Goal: Information Seeking & Learning: Learn about a topic

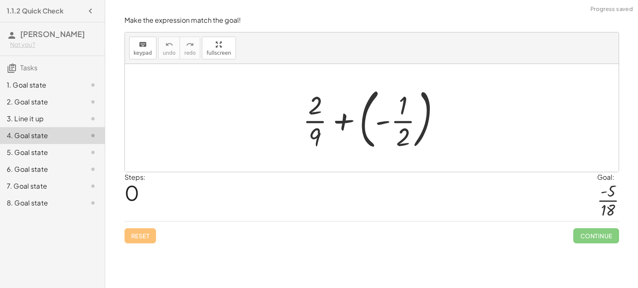
click at [258, 157] on div at bounding box center [372, 118] width 494 height 108
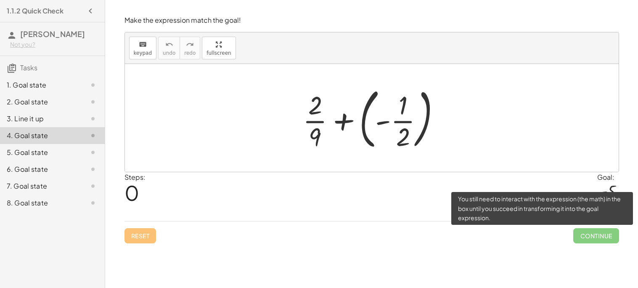
click at [600, 240] on span "Continue" at bounding box center [596, 235] width 45 height 15
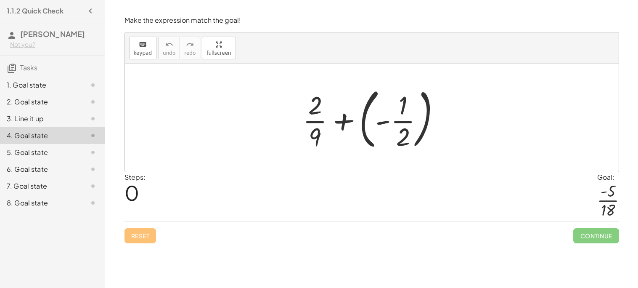
click at [14, 83] on div "1. Goal state" at bounding box center [41, 85] width 68 height 10
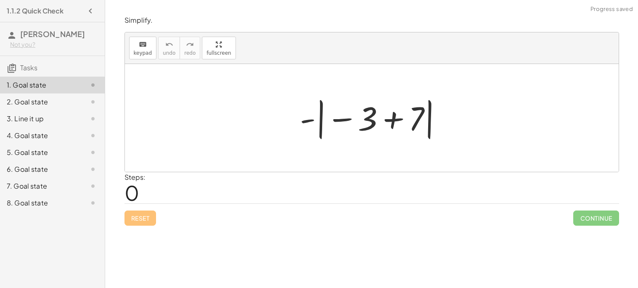
click at [14, 83] on div "1. Goal state" at bounding box center [41, 85] width 68 height 10
click at [16, 104] on div "2. Goal state" at bounding box center [41, 102] width 68 height 10
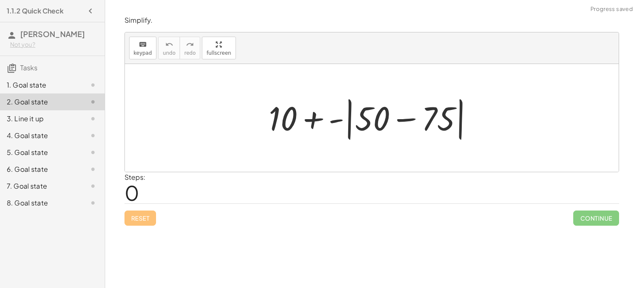
click at [170, 185] on div "Steps: 0" at bounding box center [372, 187] width 495 height 31
click at [135, 191] on span "0" at bounding box center [132, 193] width 15 height 26
click at [142, 192] on div "Steps: 0" at bounding box center [135, 187] width 21 height 31
click at [136, 189] on span "0" at bounding box center [132, 193] width 15 height 26
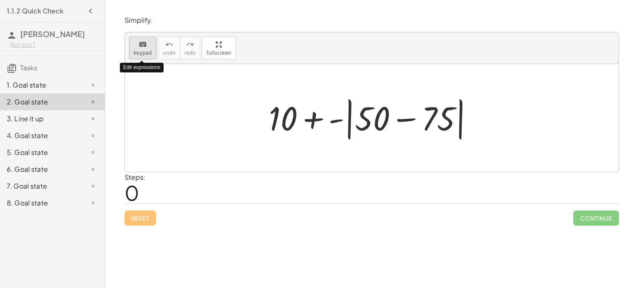
click at [139, 42] on icon "keyboard" at bounding box center [143, 45] width 8 height 10
click at [145, 178] on label "Steps:" at bounding box center [135, 177] width 21 height 9
click at [217, 41] on div "button" at bounding box center [219, 44] width 24 height 10
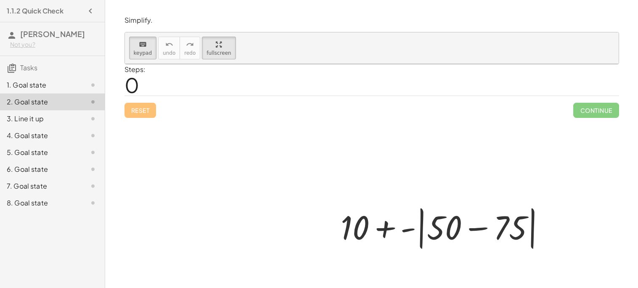
click at [29, 169] on div "6. Goal state" at bounding box center [41, 169] width 68 height 10
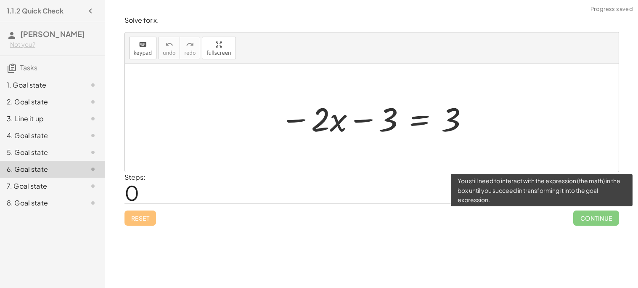
click at [587, 214] on span "Continue" at bounding box center [596, 217] width 45 height 15
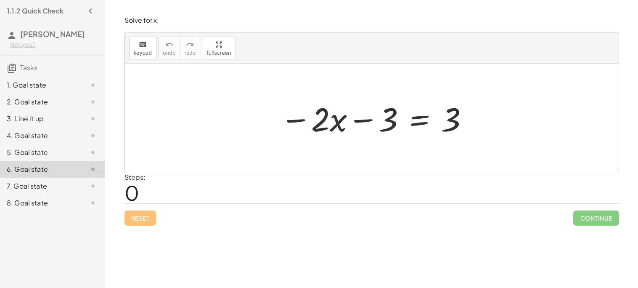
click at [460, 120] on div at bounding box center [375, 117] width 198 height 43
click at [136, 218] on div "Reset Continue" at bounding box center [372, 214] width 495 height 22
click at [133, 186] on span "0" at bounding box center [132, 193] width 15 height 26
click at [136, 189] on span "0" at bounding box center [132, 193] width 15 height 26
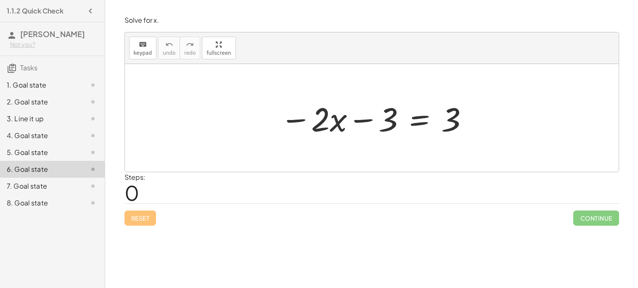
click at [136, 189] on span "0" at bounding box center [132, 193] width 15 height 26
click at [38, 199] on div "8. Goal state" at bounding box center [41, 203] width 68 height 10
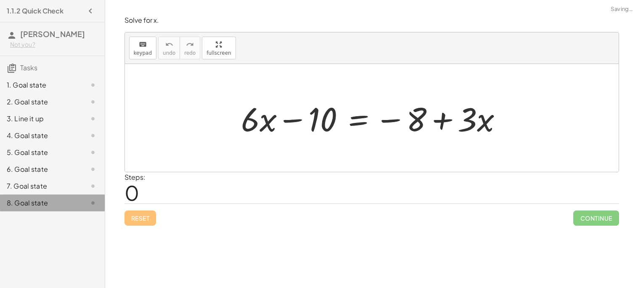
click at [38, 199] on div "8. Goal state" at bounding box center [41, 203] width 68 height 10
click at [43, 192] on div "7. Goal state" at bounding box center [52, 186] width 105 height 17
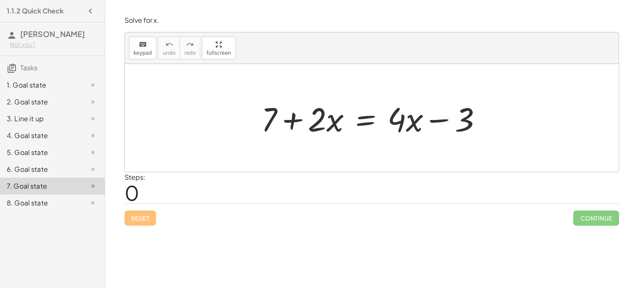
click at [26, 75] on div "1. Goal state 2. Goal state 3. Line it up 4. Goal state 5. Goal state 6. Goal s…" at bounding box center [52, 143] width 105 height 141
click at [48, 65] on h3 "Tasks" at bounding box center [52, 65] width 105 height 18
click at [40, 76] on div "1. Goal state 2. Goal state 3. Line it up 4. Goal state 5. Goal state 6. Goal s…" at bounding box center [52, 143] width 105 height 141
click at [40, 110] on div "1. Goal state" at bounding box center [52, 118] width 105 height 17
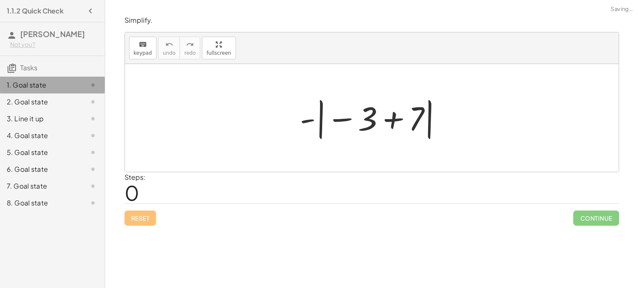
click at [40, 77] on div "1. Goal state" at bounding box center [52, 85] width 105 height 17
click at [83, 13] on button "button" at bounding box center [90, 10] width 15 height 15
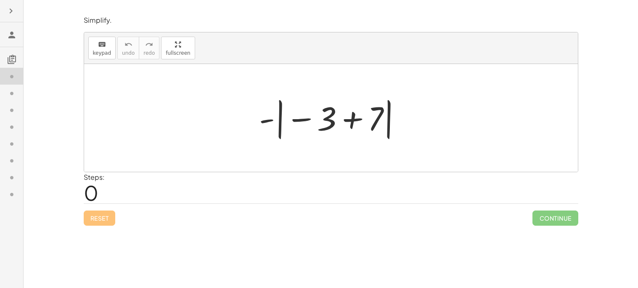
click at [221, 85] on div at bounding box center [331, 118] width 494 height 108
click at [100, 187] on div "Steps: 0" at bounding box center [94, 187] width 21 height 31
click at [95, 190] on span "0" at bounding box center [91, 193] width 15 height 26
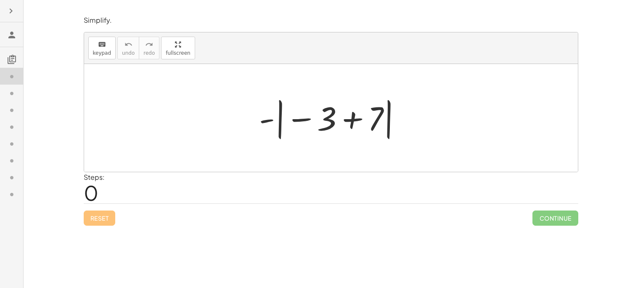
click at [95, 190] on span "0" at bounding box center [91, 193] width 15 height 26
drag, startPoint x: 86, startPoint y: 188, endPoint x: 95, endPoint y: 193, distance: 10.4
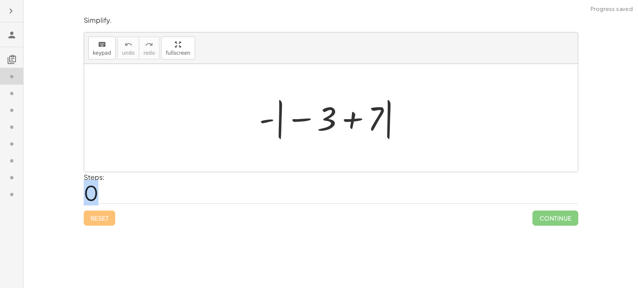
click at [95, 193] on span "0" at bounding box center [91, 193] width 15 height 26
click at [13, 118] on div at bounding box center [11, 126] width 23 height 17
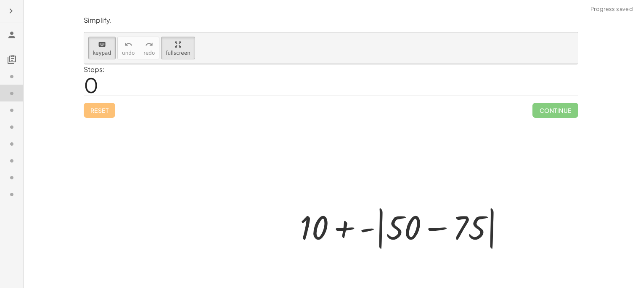
click at [11, 112] on icon at bounding box center [12, 110] width 10 height 10
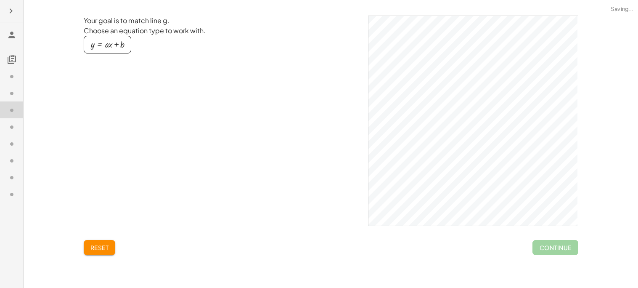
click at [11, 169] on div at bounding box center [11, 177] width 23 height 17
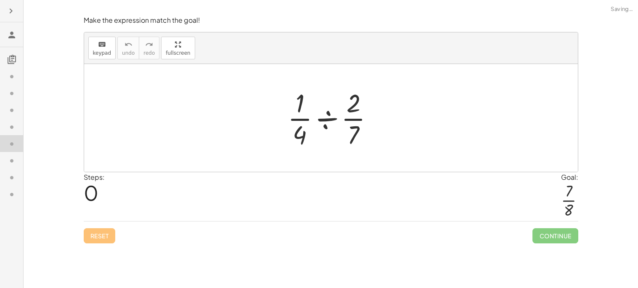
click at [16, 108] on icon at bounding box center [12, 110] width 10 height 10
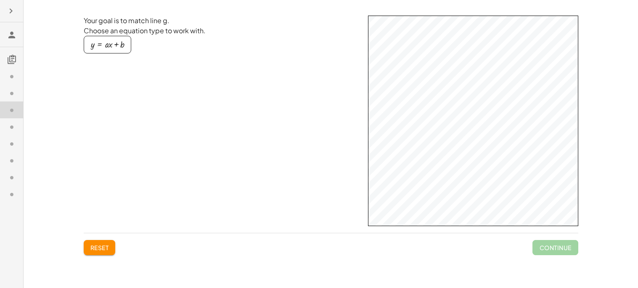
click at [124, 49] on div "button" at bounding box center [108, 44] width 34 height 9
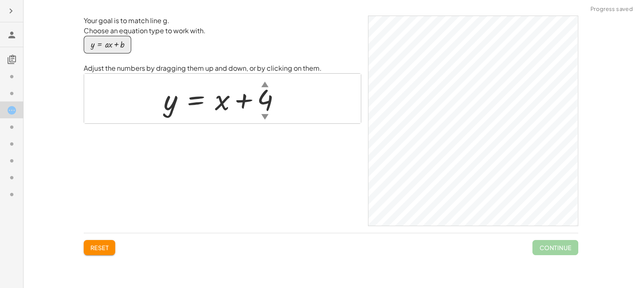
click at [0, 152] on div at bounding box center [11, 160] width 23 height 17
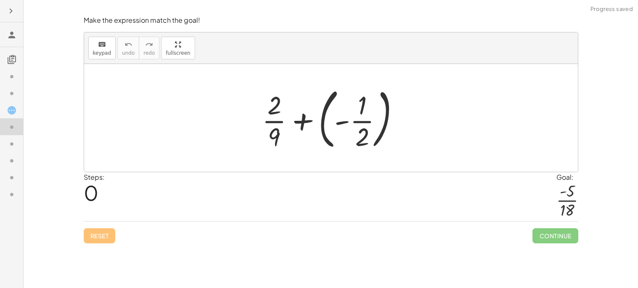
click at [291, 125] on div at bounding box center [334, 118] width 153 height 70
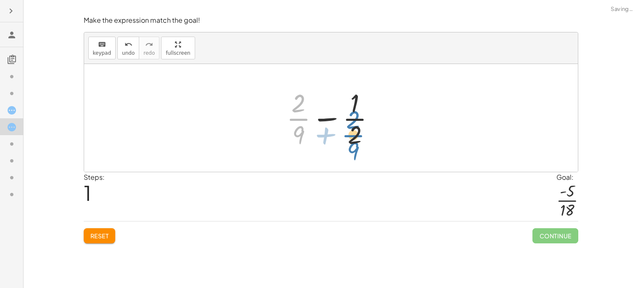
drag, startPoint x: 291, startPoint y: 125, endPoint x: 346, endPoint y: 140, distance: 56.5
click at [346, 140] on div at bounding box center [334, 117] width 104 height 65
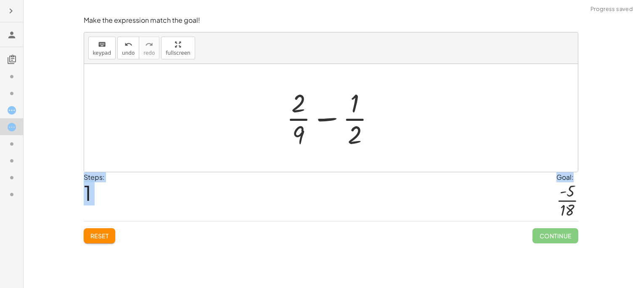
drag, startPoint x: 563, startPoint y: 198, endPoint x: 416, endPoint y: 130, distance: 162.1
click at [0, 0] on div "Make the expression match the goal! keyboard keypad undo undo redo redo fullscr…" at bounding box center [0, 0] width 0 height 0
click at [416, 130] on div at bounding box center [331, 118] width 494 height 108
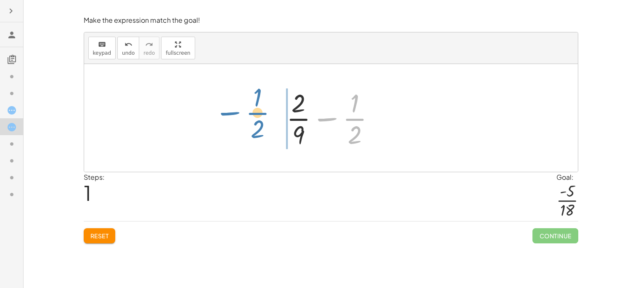
drag, startPoint x: 366, startPoint y: 124, endPoint x: 269, endPoint y: 119, distance: 96.9
click at [269, 119] on div "+ · 2 · 9 + ( - · 1 · 2 ) − · 1 · 2 + · 2 · 9 · 1 · 2 −" at bounding box center [331, 118] width 494 height 108
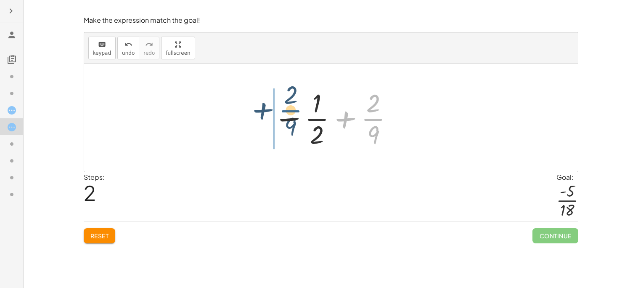
drag, startPoint x: 377, startPoint y: 125, endPoint x: 277, endPoint y: 118, distance: 99.5
click at [277, 118] on div at bounding box center [334, 117] width 130 height 65
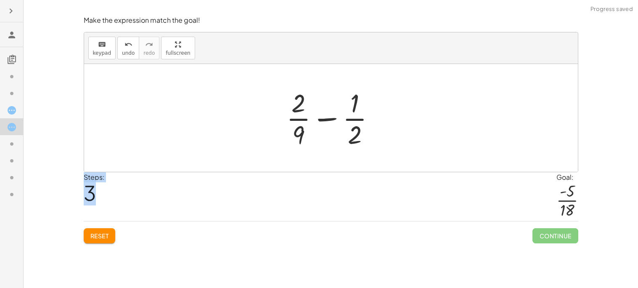
drag, startPoint x: 93, startPoint y: 192, endPoint x: 247, endPoint y: 123, distance: 167.8
click at [0, 0] on div "Make the expression match the goal! keyboard keypad undo undo redo redo fullscr…" at bounding box center [0, 0] width 0 height 0
drag, startPoint x: 328, startPoint y: 119, endPoint x: 246, endPoint y: 117, distance: 82.1
click at [246, 117] on div "+ · 2 · 9 + ( - · 1 · 2 ) + · 2 · 9 − · 1 · 2 − · 1 · 2 + · 2 · 9 − · 1 · 2 + ·…" at bounding box center [331, 118] width 494 height 108
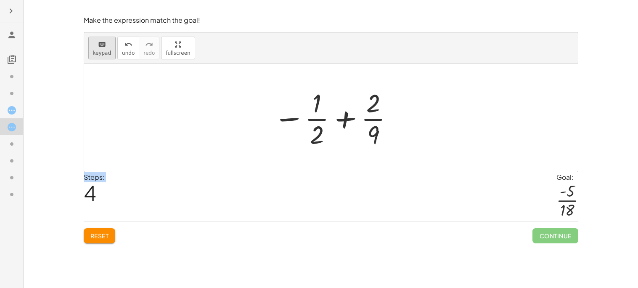
click at [105, 53] on span "keypad" at bounding box center [102, 53] width 19 height 6
click at [198, 128] on div at bounding box center [331, 118] width 494 height 108
drag, startPoint x: 569, startPoint y: 209, endPoint x: 464, endPoint y: 173, distance: 111.2
click at [464, 173] on div "Steps: 4 Goal: · - 5 · 18" at bounding box center [331, 196] width 495 height 49
click at [9, 56] on icon at bounding box center [12, 59] width 10 height 10
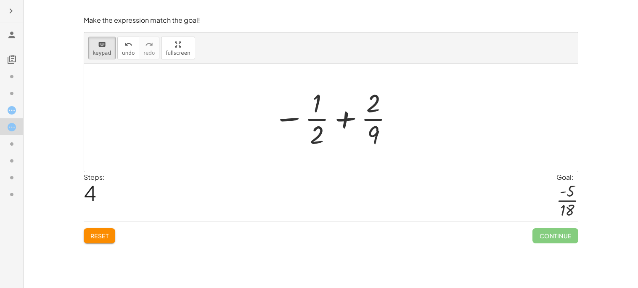
click at [13, 66] on div at bounding box center [11, 134] width 23 height 141
click at [13, 75] on icon at bounding box center [12, 77] width 10 height 10
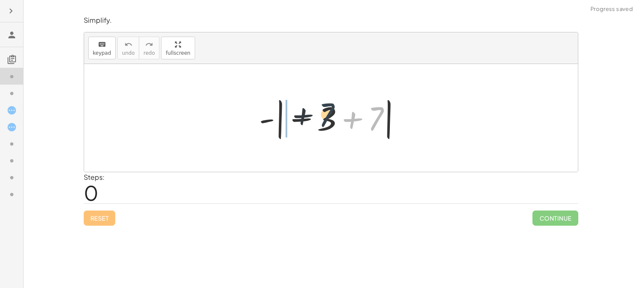
drag, startPoint x: 375, startPoint y: 117, endPoint x: 278, endPoint y: 114, distance: 96.8
click at [278, 114] on div at bounding box center [334, 118] width 159 height 47
drag, startPoint x: 380, startPoint y: 121, endPoint x: 277, endPoint y: 117, distance: 102.7
click at [277, 117] on div at bounding box center [334, 118] width 159 height 47
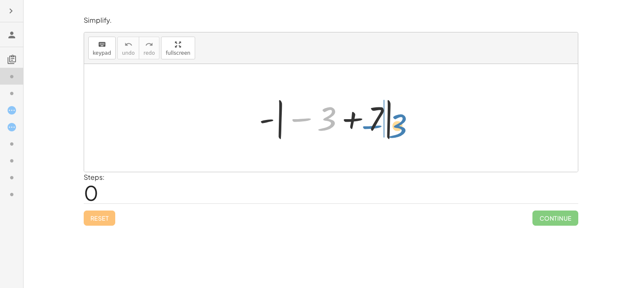
drag, startPoint x: 319, startPoint y: 121, endPoint x: 389, endPoint y: 128, distance: 69.8
click at [389, 128] on div at bounding box center [334, 118] width 159 height 47
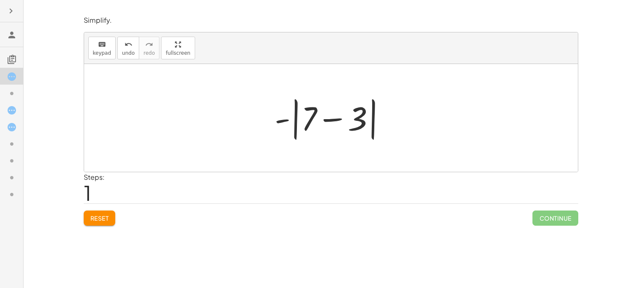
click at [555, 217] on span "Continue" at bounding box center [555, 217] width 45 height 15
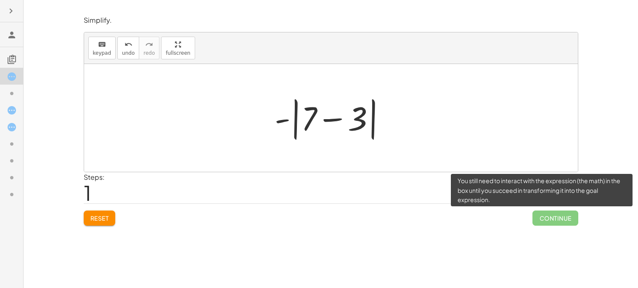
click at [555, 217] on span "Continue" at bounding box center [555, 217] width 45 height 15
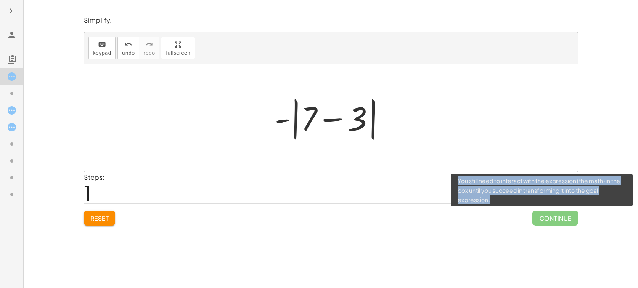
click at [555, 217] on span "Continue" at bounding box center [555, 217] width 45 height 15
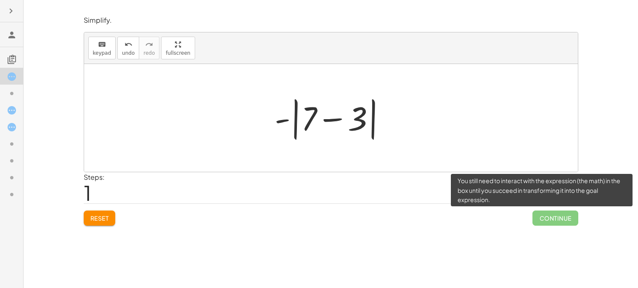
click at [555, 217] on span "Continue" at bounding box center [555, 217] width 45 height 15
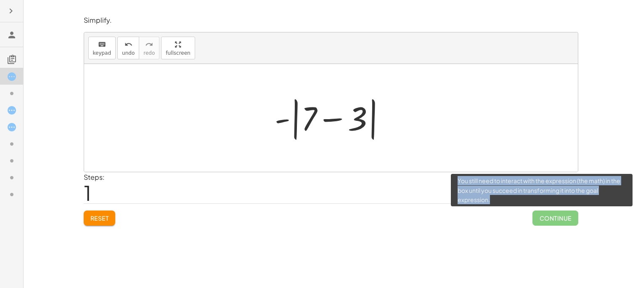
click at [555, 217] on span "Continue" at bounding box center [555, 217] width 45 height 15
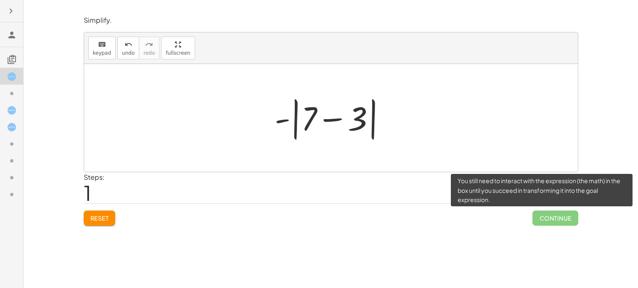
click at [555, 217] on span "Continue" at bounding box center [555, 217] width 45 height 15
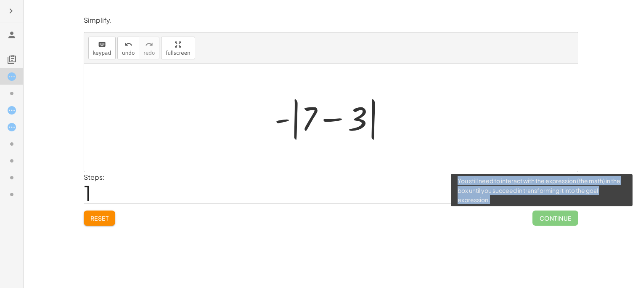
click at [555, 217] on span "Continue" at bounding box center [555, 217] width 45 height 15
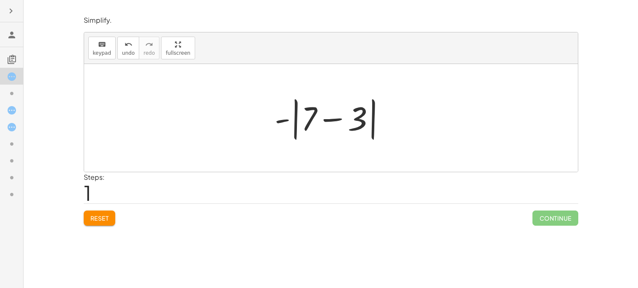
click at [86, 186] on span "1" at bounding box center [88, 193] width 8 height 26
click at [0, 169] on div at bounding box center [11, 177] width 23 height 17
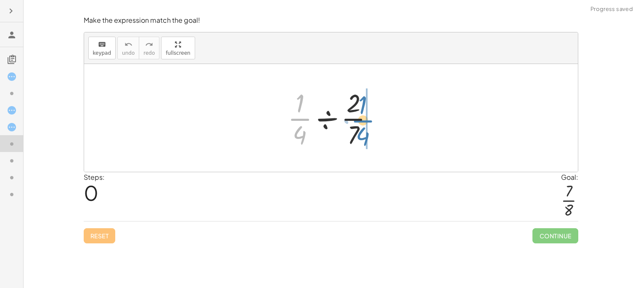
drag, startPoint x: 301, startPoint y: 120, endPoint x: 364, endPoint y: 121, distance: 63.1
click at [364, 121] on div at bounding box center [334, 117] width 101 height 65
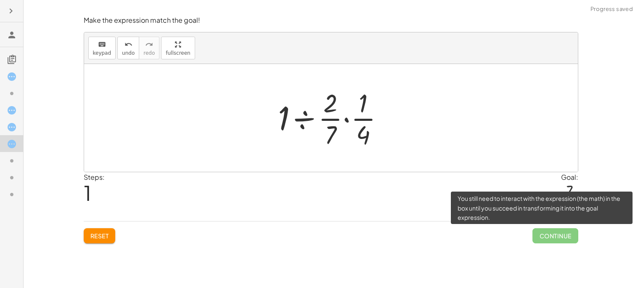
click at [572, 238] on span "Continue" at bounding box center [555, 235] width 45 height 15
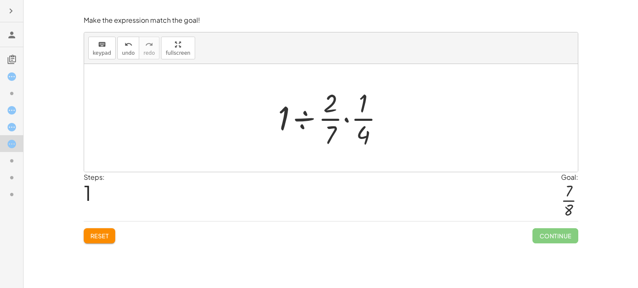
click at [7, 162] on icon at bounding box center [12, 161] width 10 height 10
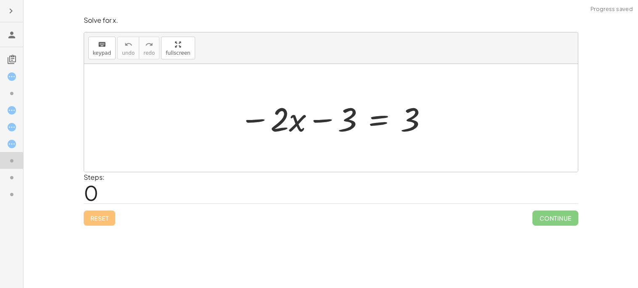
click at [16, 175] on icon at bounding box center [12, 178] width 10 height 10
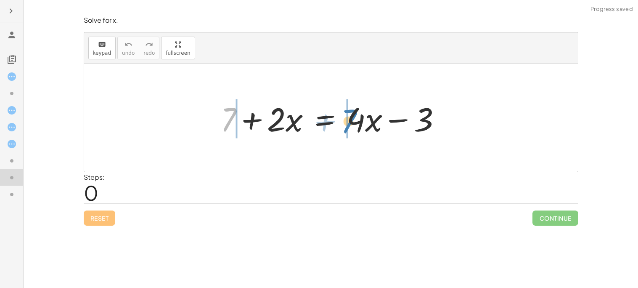
drag, startPoint x: 226, startPoint y: 127, endPoint x: 349, endPoint y: 129, distance: 123.7
click at [349, 129] on div at bounding box center [334, 117] width 236 height 43
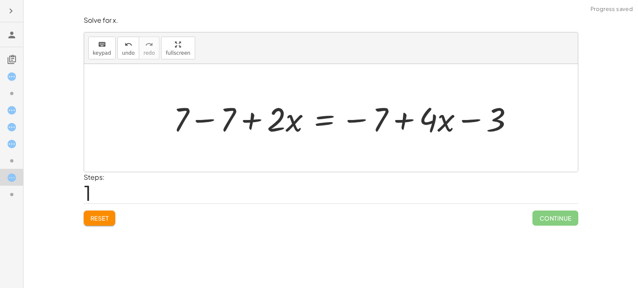
click at [5, 187] on div at bounding box center [11, 194] width 23 height 17
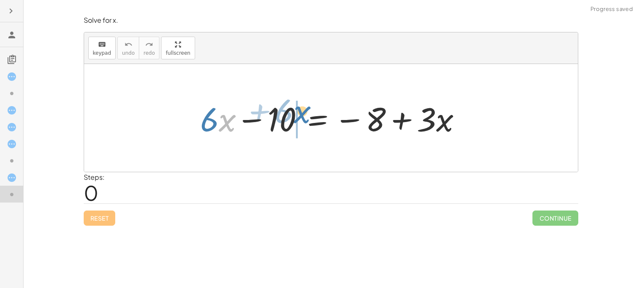
drag, startPoint x: 224, startPoint y: 121, endPoint x: 293, endPoint y: 112, distance: 70.0
click at [293, 112] on div at bounding box center [334, 117] width 277 height 43
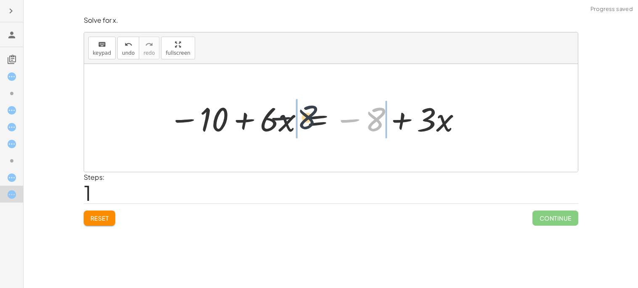
drag, startPoint x: 376, startPoint y: 112, endPoint x: 265, endPoint y: 111, distance: 111.1
click at [265, 111] on div at bounding box center [316, 117] width 303 height 43
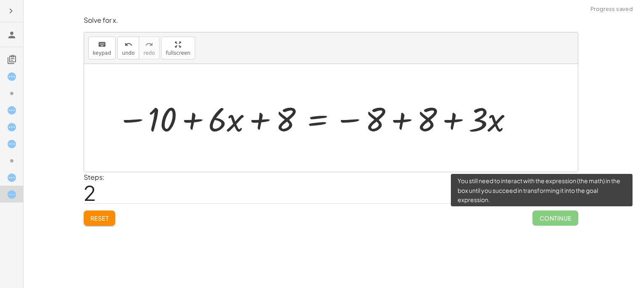
click at [568, 220] on span "Continue" at bounding box center [555, 217] width 45 height 15
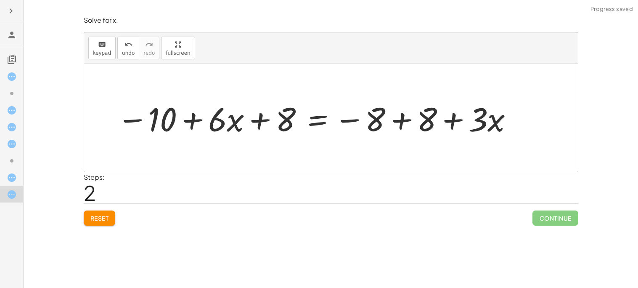
click at [9, 157] on icon at bounding box center [12, 161] width 10 height 10
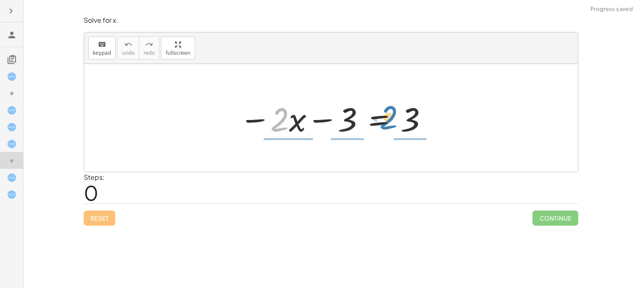
drag, startPoint x: 279, startPoint y: 117, endPoint x: 388, endPoint y: 115, distance: 109.0
click at [388, 115] on div at bounding box center [334, 117] width 198 height 43
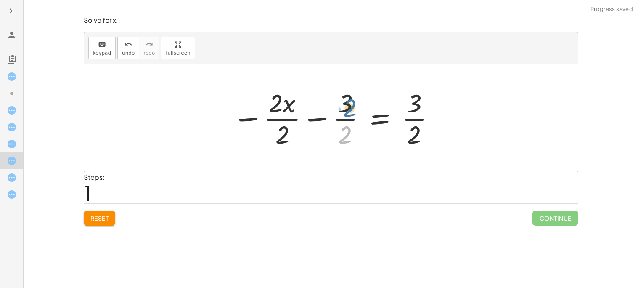
drag, startPoint x: 348, startPoint y: 133, endPoint x: 353, endPoint y: 106, distance: 27.7
click at [353, 106] on div at bounding box center [334, 117] width 212 height 65
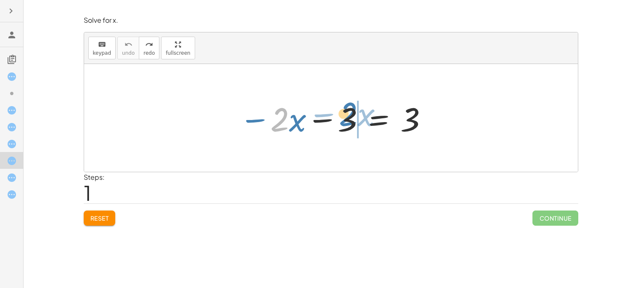
drag, startPoint x: 278, startPoint y: 125, endPoint x: 348, endPoint y: 120, distance: 69.6
click at [348, 120] on div at bounding box center [334, 117] width 198 height 43
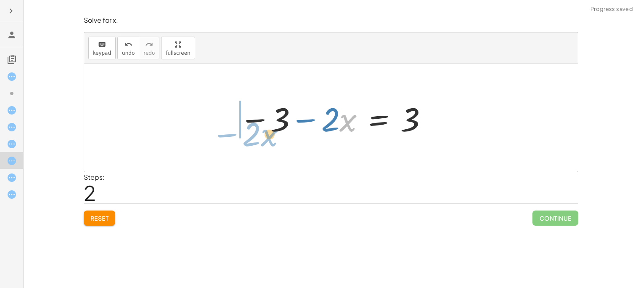
drag, startPoint x: 340, startPoint y: 126, endPoint x: 260, endPoint y: 142, distance: 82.3
click at [260, 142] on div "− · 2 · x − 3 = 3 · x − · 2 − · 2 · x − 3 = 3" at bounding box center [331, 118] width 494 height 108
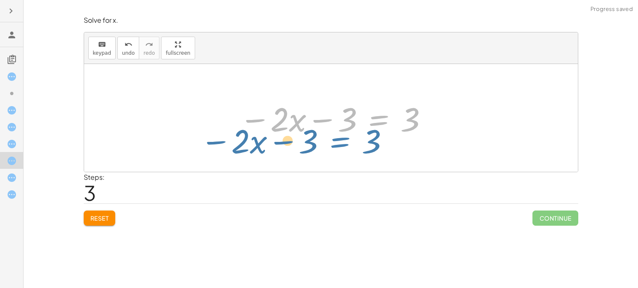
drag, startPoint x: 377, startPoint y: 130, endPoint x: 351, endPoint y: 153, distance: 34.9
click at [351, 153] on div "− · 2 · x − 3 = 3 − 3 − · 2 · x = 3 − · 2 · x − 3 = 3 − · 2 · x − 3 = 3" at bounding box center [331, 118] width 494 height 108
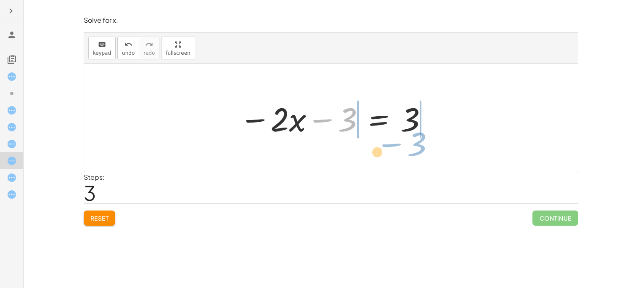
drag, startPoint x: 347, startPoint y: 126, endPoint x: 424, endPoint y: 149, distance: 80.5
click at [424, 149] on div "− · 2 · x − 3 = 3 − 3 − · 2 · x = 3 − 3 − · 2 · x − 3 = 3" at bounding box center [331, 118] width 494 height 108
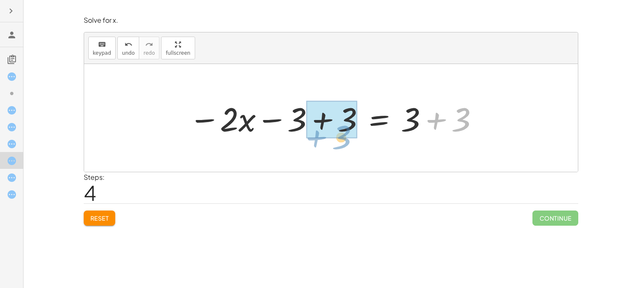
drag, startPoint x: 457, startPoint y: 125, endPoint x: 334, endPoint y: 142, distance: 123.7
click at [334, 142] on div "− · 2 · x − 3 = 3 − 3 − · 2 · x = 3 − · 2 · x − 3 = 3 + 3 − · 2 · x = 3 − 3 + 3…" at bounding box center [331, 118] width 494 height 108
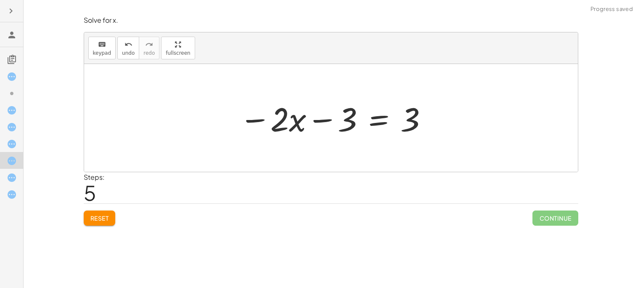
click at [7, 105] on div at bounding box center [15, 110] width 17 height 11
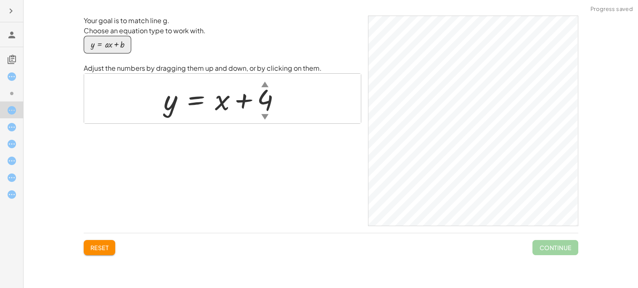
click at [20, 97] on div at bounding box center [15, 93] width 17 height 11
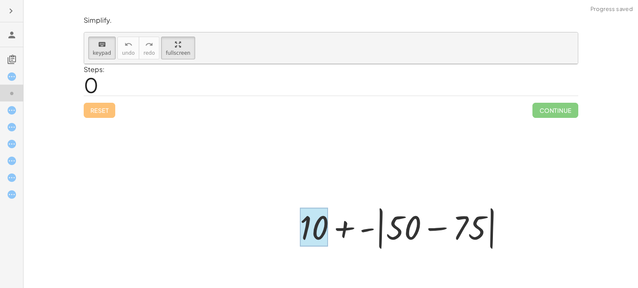
drag, startPoint x: 391, startPoint y: 220, endPoint x: 326, endPoint y: 223, distance: 65.7
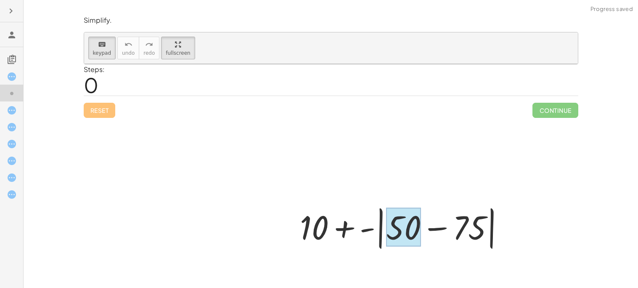
drag, startPoint x: 326, startPoint y: 223, endPoint x: 412, endPoint y: 225, distance: 86.7
click at [107, 113] on div at bounding box center [331, 194] width 494 height 261
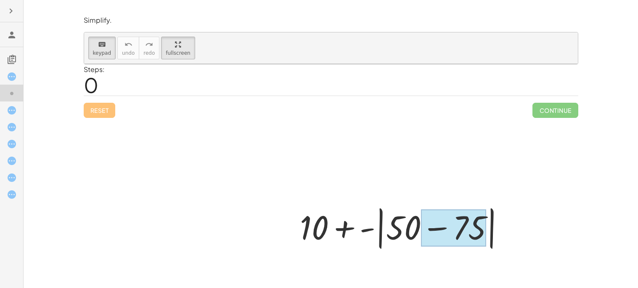
drag, startPoint x: 491, startPoint y: 232, endPoint x: 441, endPoint y: 228, distance: 49.8
click at [398, 228] on div "+ 10 + - | + 50 − 75 |" at bounding box center [398, 228] width 0 height 0
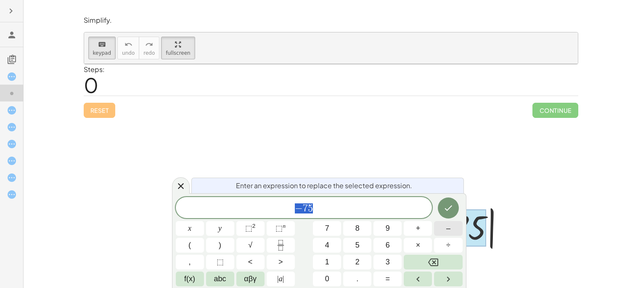
click at [454, 231] on button "–" at bounding box center [448, 228] width 28 height 15
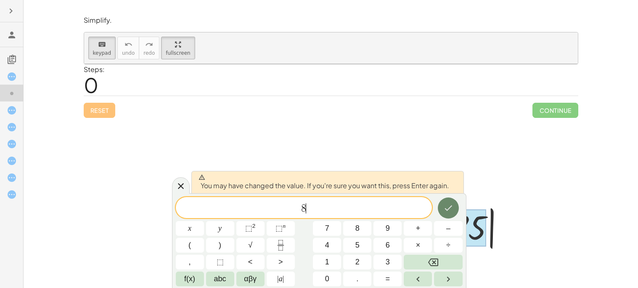
click at [456, 211] on button "Done" at bounding box center [448, 207] width 21 height 21
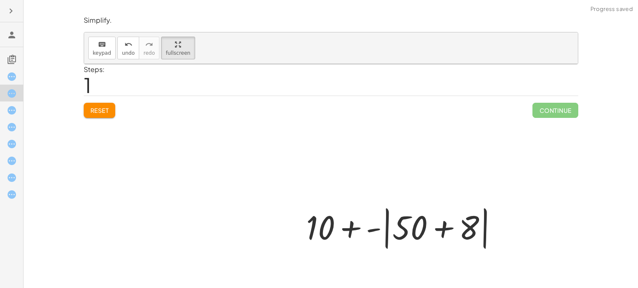
click at [455, 218] on div at bounding box center [405, 227] width 207 height 48
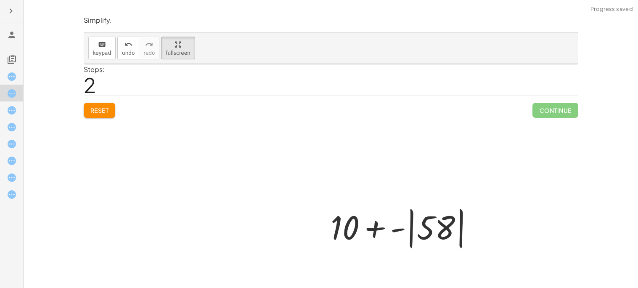
click at [0, 152] on div at bounding box center [11, 160] width 23 height 17
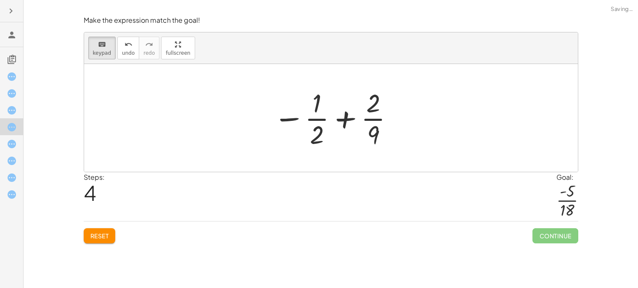
click at [298, 112] on div at bounding box center [334, 117] width 130 height 65
click at [318, 119] on div at bounding box center [334, 117] width 130 height 65
click at [318, 117] on div at bounding box center [317, 102] width 9 height 29
click at [320, 112] on div at bounding box center [317, 102] width 9 height 29
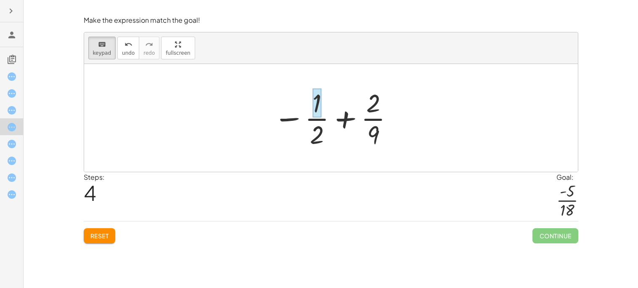
click at [322, 108] on div at bounding box center [334, 117] width 130 height 65
drag, startPoint x: 317, startPoint y: 138, endPoint x: 392, endPoint y: 125, distance: 76.0
click at [392, 125] on div at bounding box center [334, 117] width 130 height 65
click at [367, 114] on div at bounding box center [334, 117] width 130 height 65
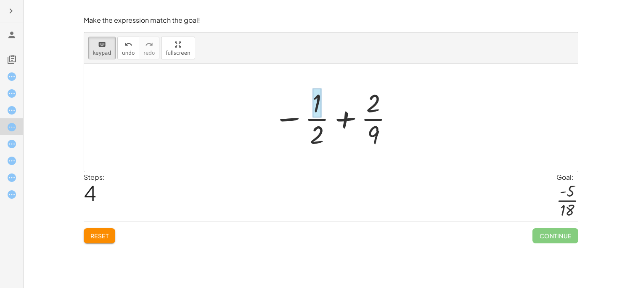
click at [367, 114] on div at bounding box center [334, 117] width 130 height 65
click at [8, 81] on icon at bounding box center [12, 77] width 10 height 10
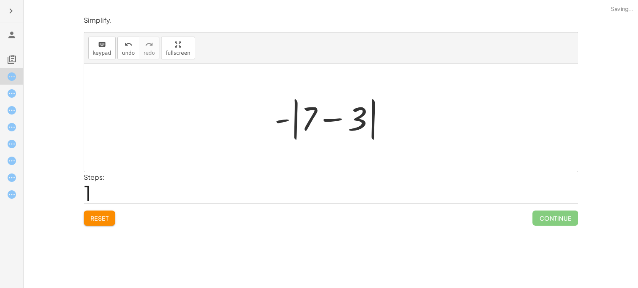
click at [9, 97] on icon at bounding box center [12, 93] width 10 height 10
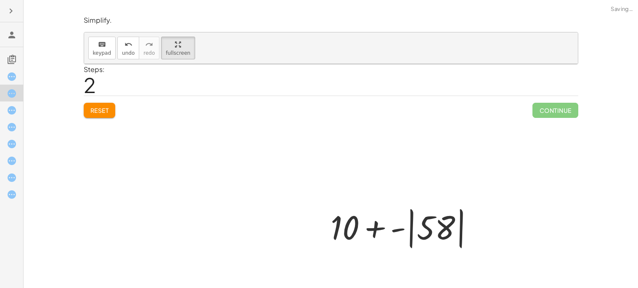
click at [9, 72] on icon at bounding box center [12, 77] width 10 height 10
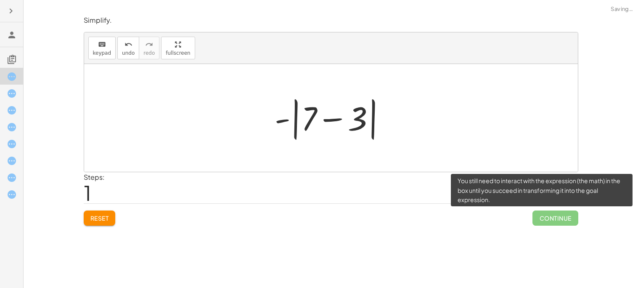
click at [557, 223] on span "Continue" at bounding box center [555, 217] width 45 height 15
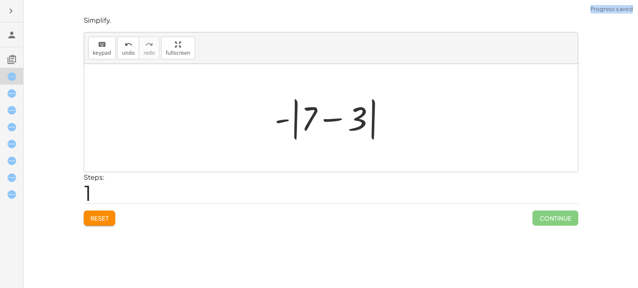
click at [368, 125] on div at bounding box center [334, 118] width 127 height 48
click at [377, 130] on div at bounding box center [334, 118] width 127 height 48
click at [20, 118] on div at bounding box center [11, 126] width 23 height 17
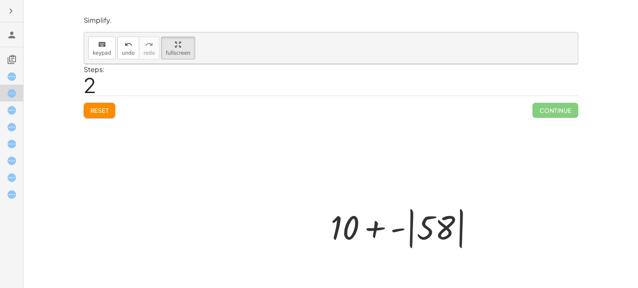
click at [19, 91] on div at bounding box center [15, 93] width 17 height 11
click at [12, 105] on icon at bounding box center [12, 110] width 10 height 10
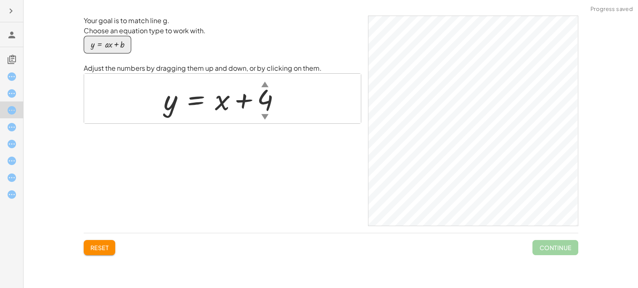
click at [94, 255] on button "Reset" at bounding box center [100, 247] width 32 height 15
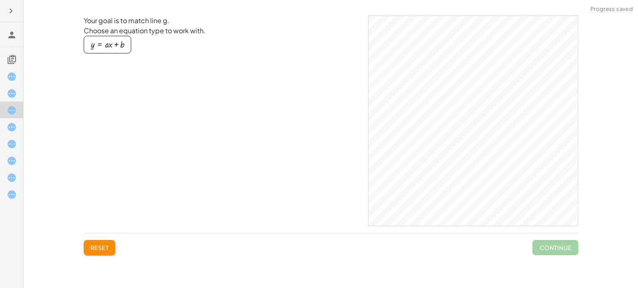
click at [7, 129] on icon at bounding box center [12, 127] width 10 height 10
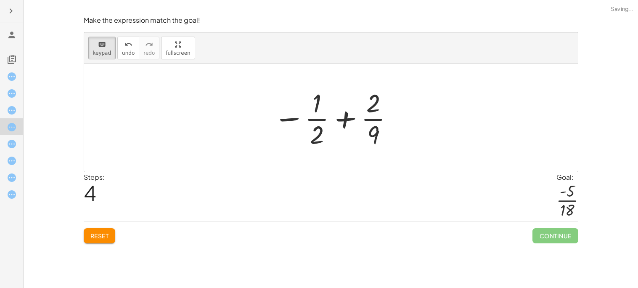
click at [12, 106] on icon at bounding box center [12, 110] width 10 height 10
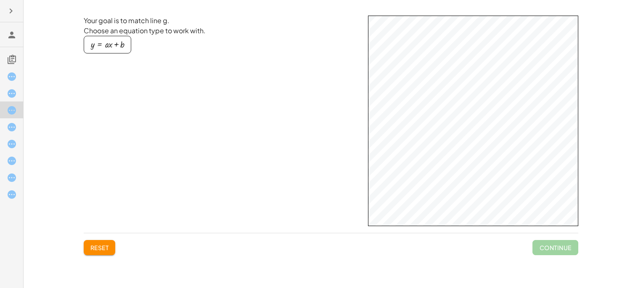
click at [637, 224] on div "Simplify. keyboard keypad undo undo redo redo fullscreen - | − 3 + 7 | - | − 3 …" at bounding box center [331, 144] width 615 height 288
click at [3, 152] on div at bounding box center [11, 160] width 23 height 17
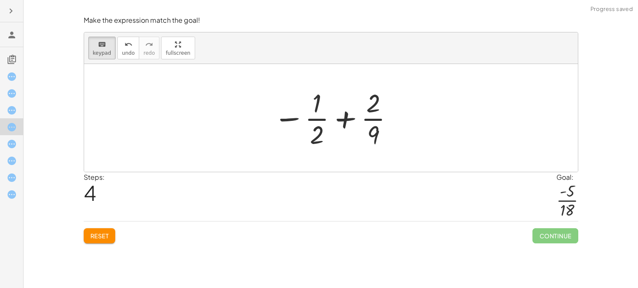
click at [24, 110] on div "Simplify. keyboard keypad undo undo redo redo fullscreen - | − 3 + 7 | - | − 3 …" at bounding box center [331, 144] width 615 height 288
click at [7, 106] on icon at bounding box center [12, 110] width 10 height 10
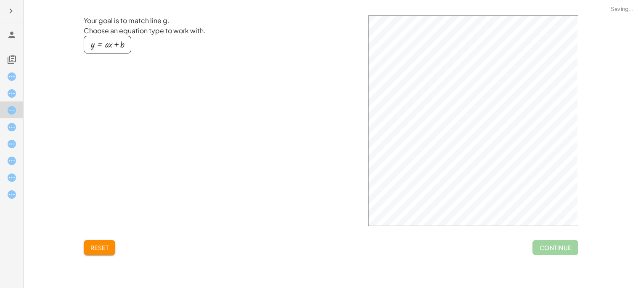
click at [338, 92] on div "Your goal is to match line g. Choose an equation type to work with. y = + · a ·…" at bounding box center [331, 121] width 495 height 210
click at [5, 169] on div at bounding box center [11, 177] width 23 height 17
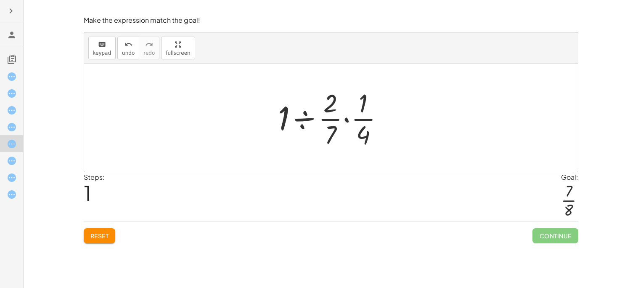
click at [5, 141] on div at bounding box center [11, 143] width 23 height 17
click at [5, 169] on div at bounding box center [11, 177] width 23 height 17
click at [5, 141] on div at bounding box center [11, 143] width 23 height 17
click at [5, 169] on div at bounding box center [11, 177] width 23 height 17
click at [5, 141] on div at bounding box center [11, 143] width 23 height 17
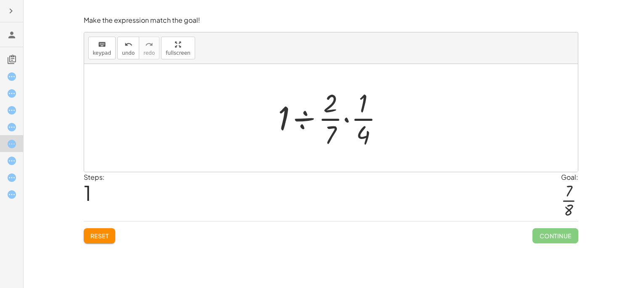
click at [5, 141] on div at bounding box center [11, 143] width 23 height 17
click at [5, 169] on div at bounding box center [11, 177] width 23 height 17
click at [5, 141] on div at bounding box center [11, 143] width 23 height 17
click at [11, 200] on div at bounding box center [11, 194] width 23 height 17
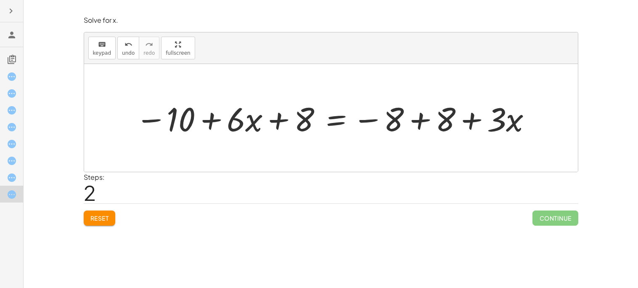
click at [490, 78] on div at bounding box center [331, 118] width 494 height 108
click at [99, 212] on button "Reset" at bounding box center [100, 217] width 32 height 15
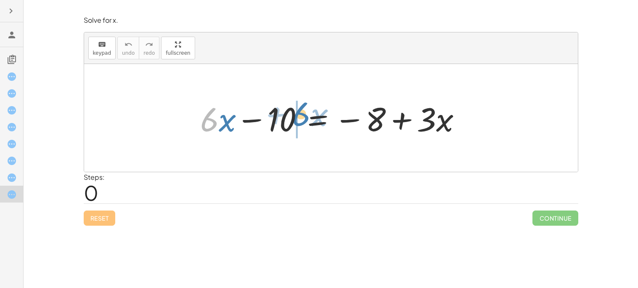
drag, startPoint x: 207, startPoint y: 131, endPoint x: 299, endPoint y: 125, distance: 92.3
click at [299, 125] on div at bounding box center [334, 117] width 277 height 43
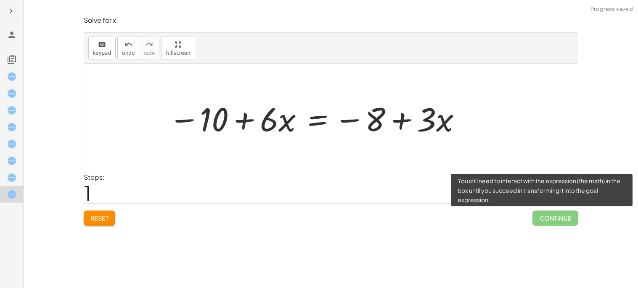
click at [553, 220] on span "Continue" at bounding box center [555, 217] width 45 height 15
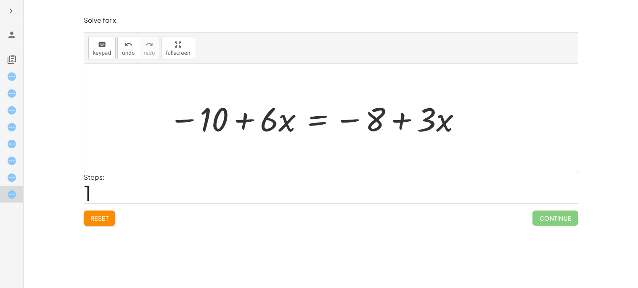
click at [18, 165] on div at bounding box center [15, 160] width 17 height 11
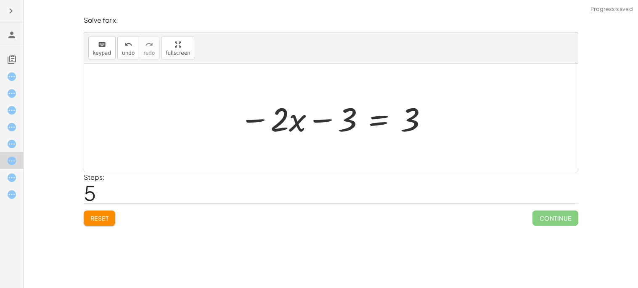
click at [0, 66] on div at bounding box center [11, 134] width 23 height 141
click at [19, 135] on div at bounding box center [11, 143] width 23 height 17
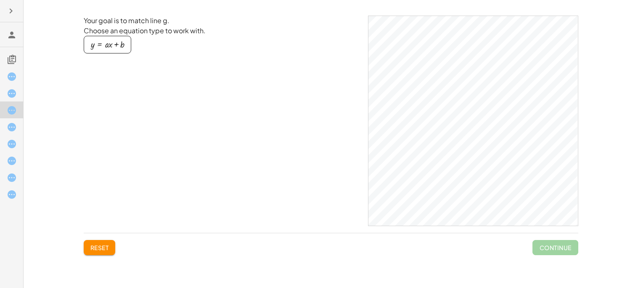
click at [15, 128] on icon at bounding box center [12, 127] width 10 height 10
